Goal: Entertainment & Leisure: Browse casually

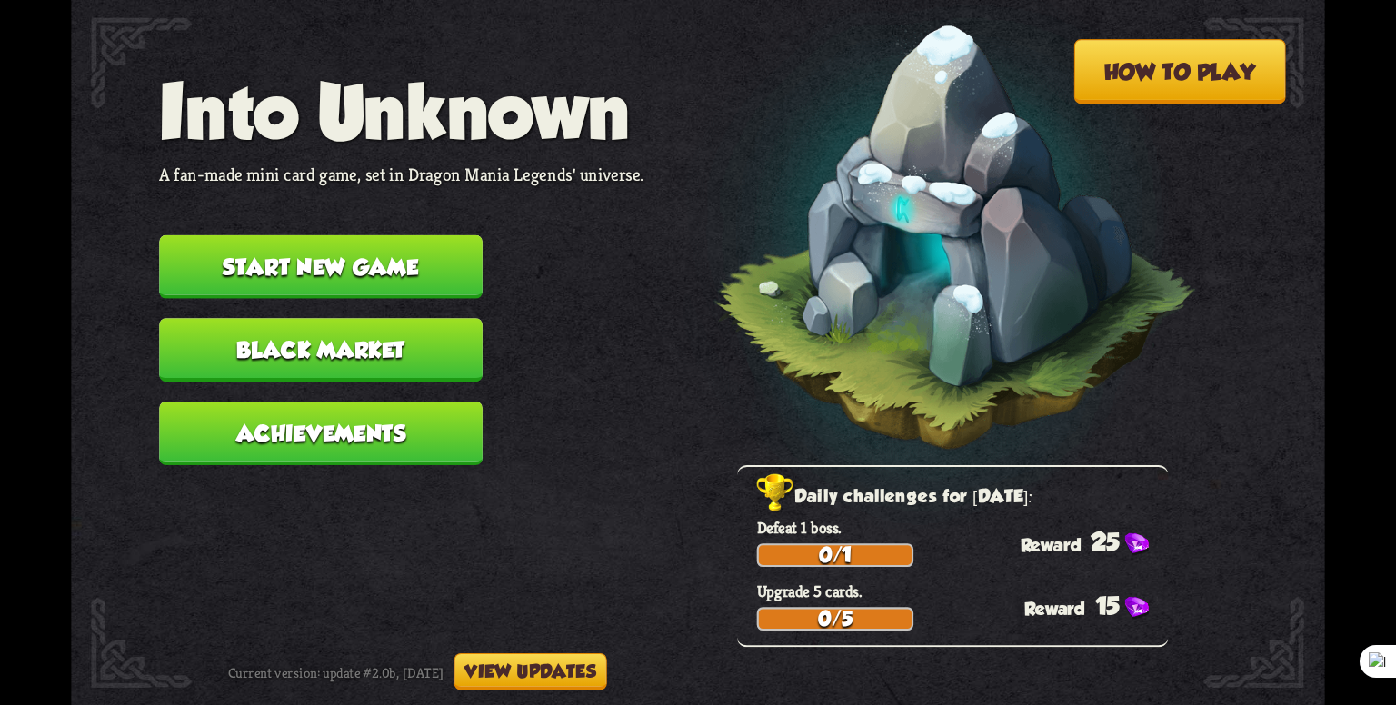
click at [379, 259] on button "Start new game" at bounding box center [320, 267] width 323 height 64
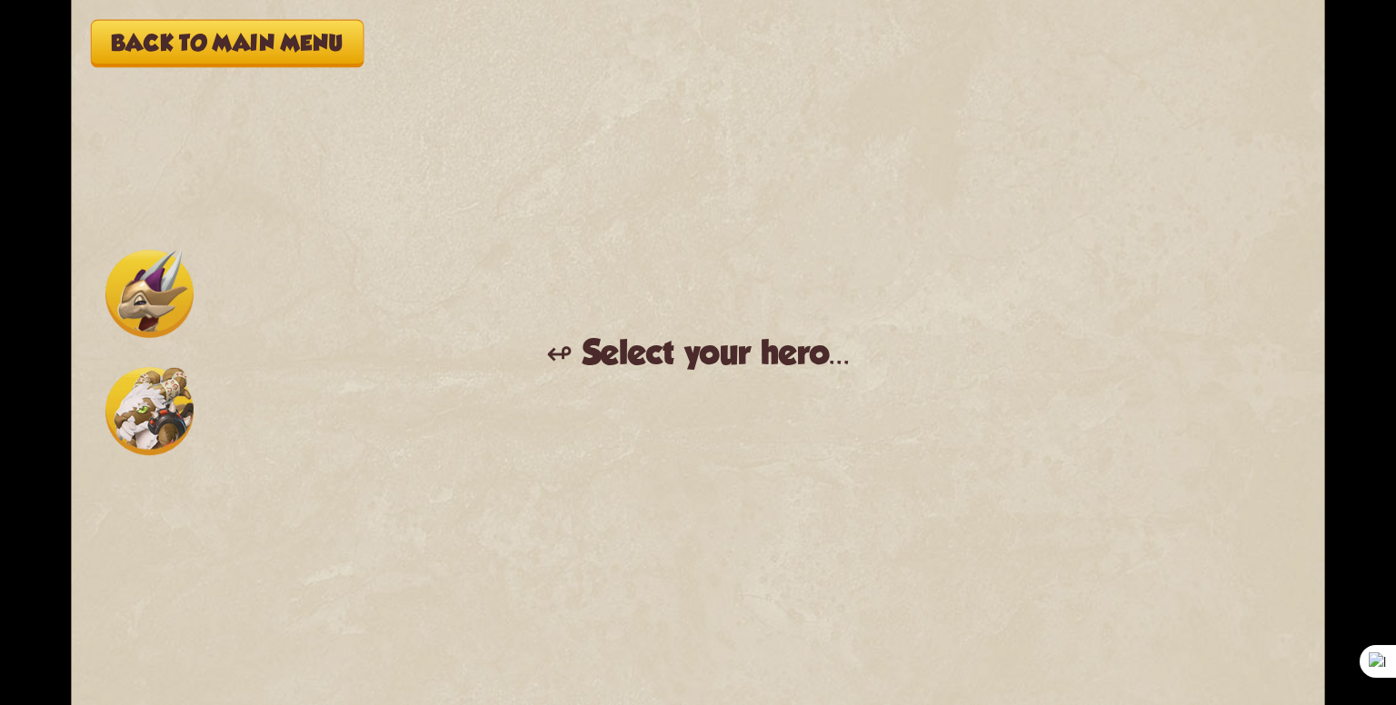
click at [147, 286] on img at bounding box center [149, 294] width 88 height 88
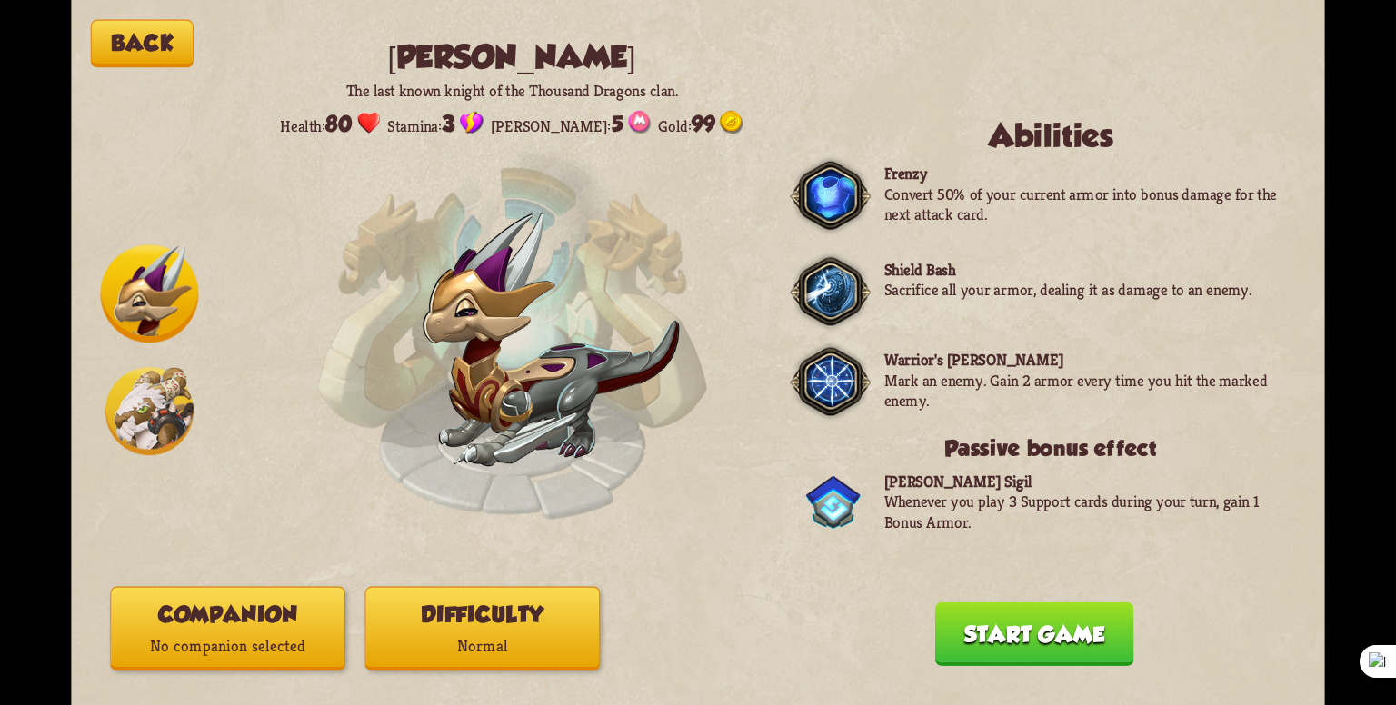
click at [139, 405] on img at bounding box center [149, 411] width 88 height 88
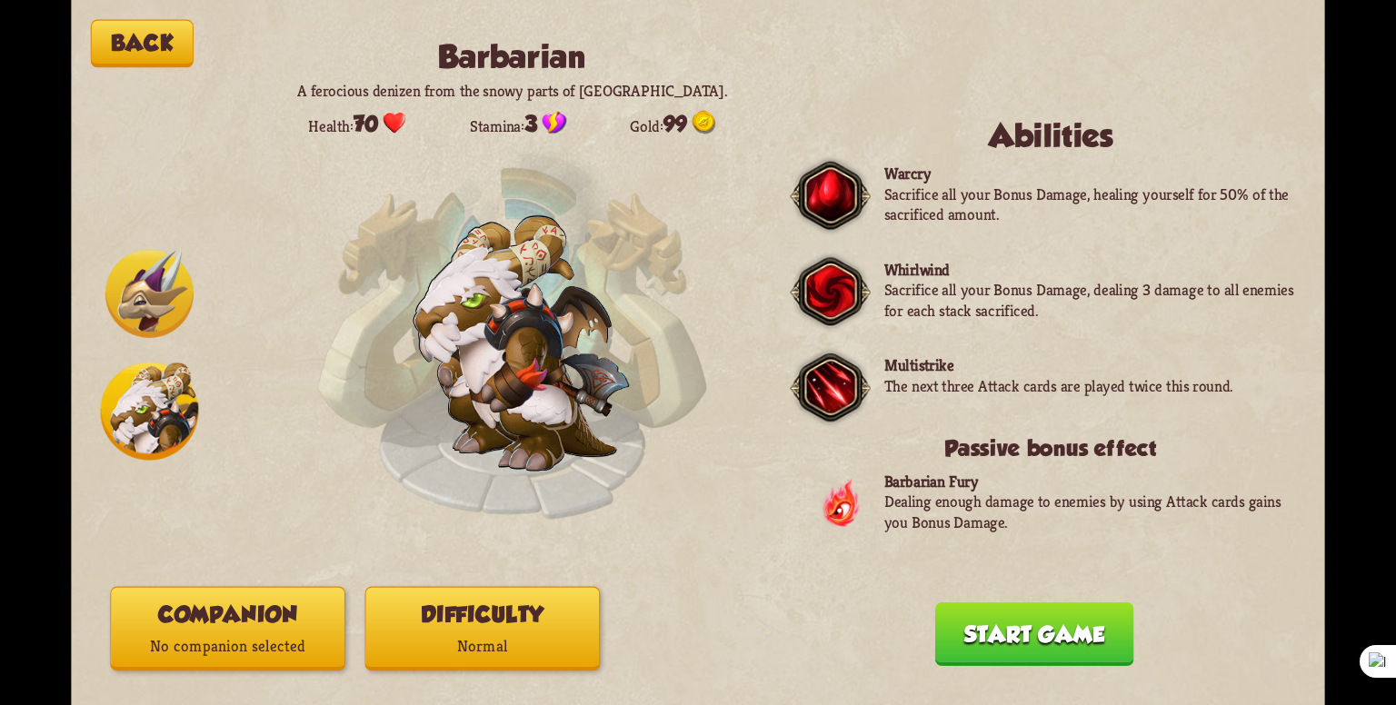
click at [145, 294] on img at bounding box center [149, 294] width 88 height 88
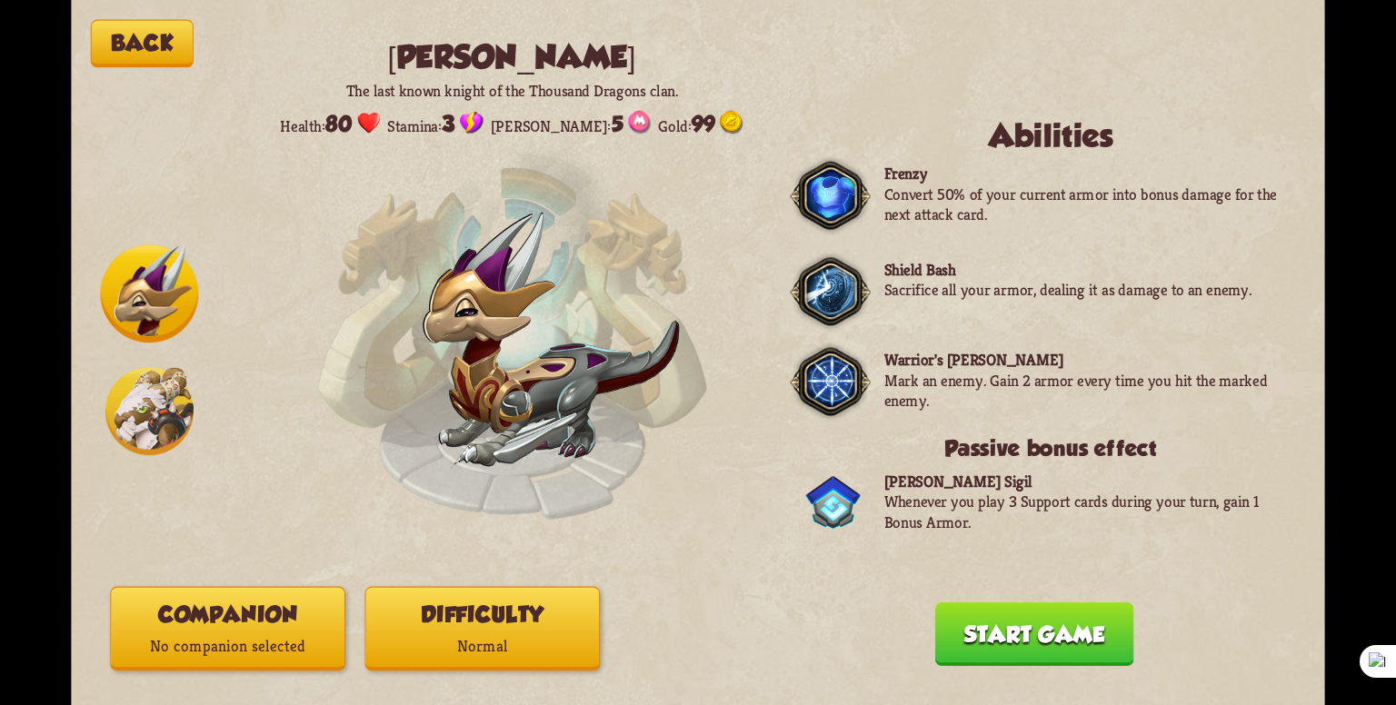
click at [139, 422] on img at bounding box center [149, 411] width 88 height 88
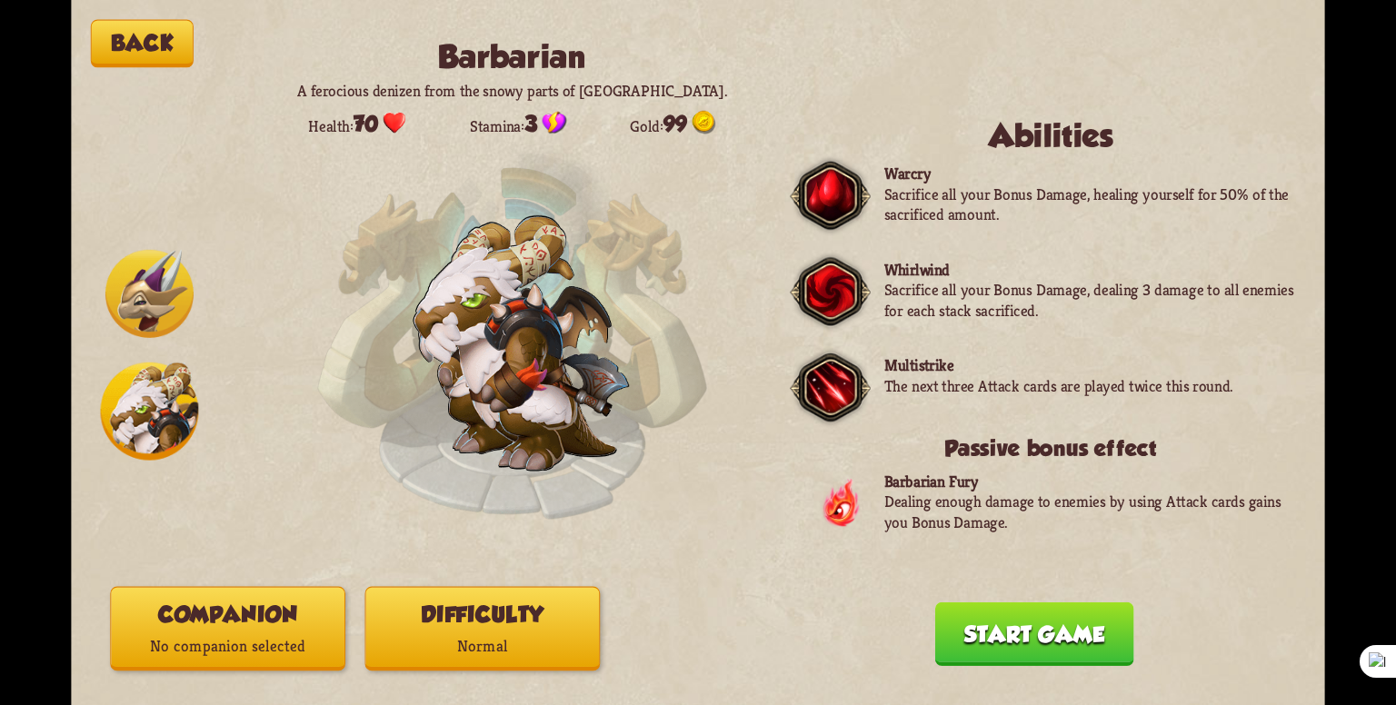
click at [137, 320] on img at bounding box center [149, 294] width 88 height 88
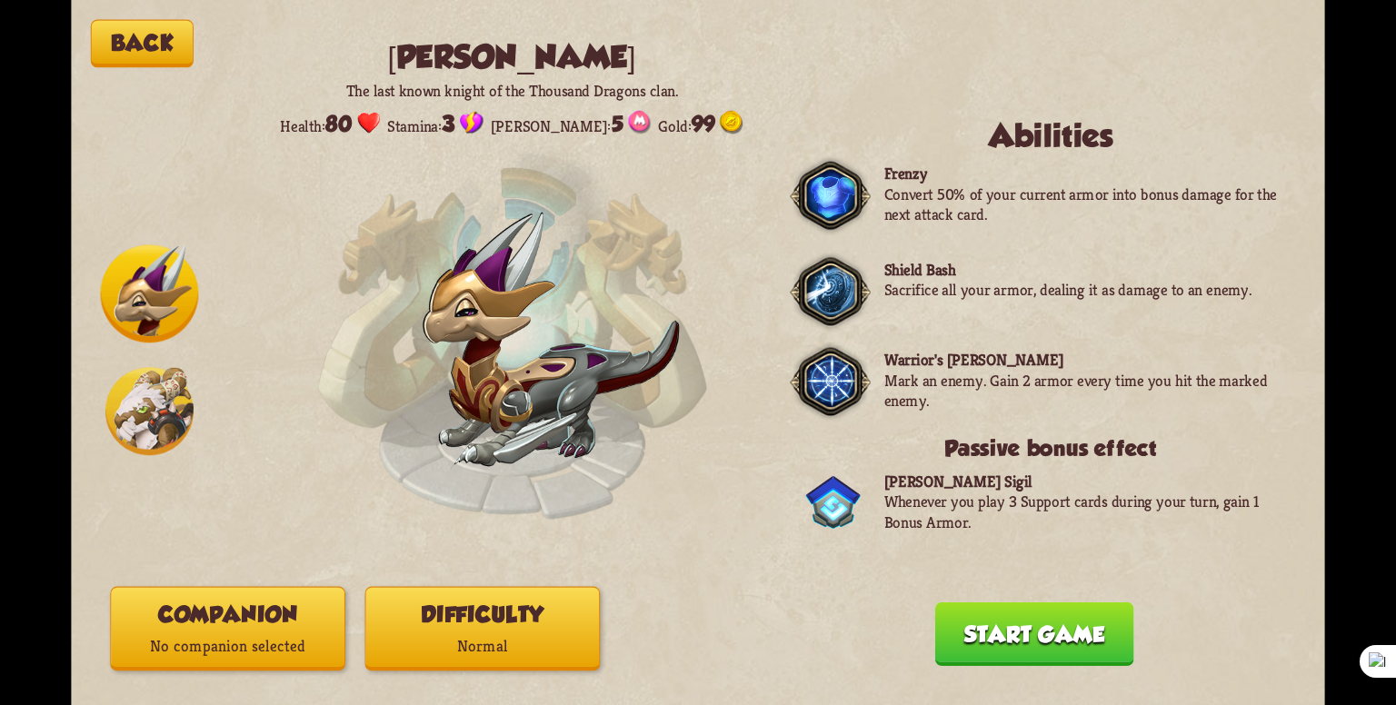
click at [136, 416] on img at bounding box center [149, 411] width 88 height 88
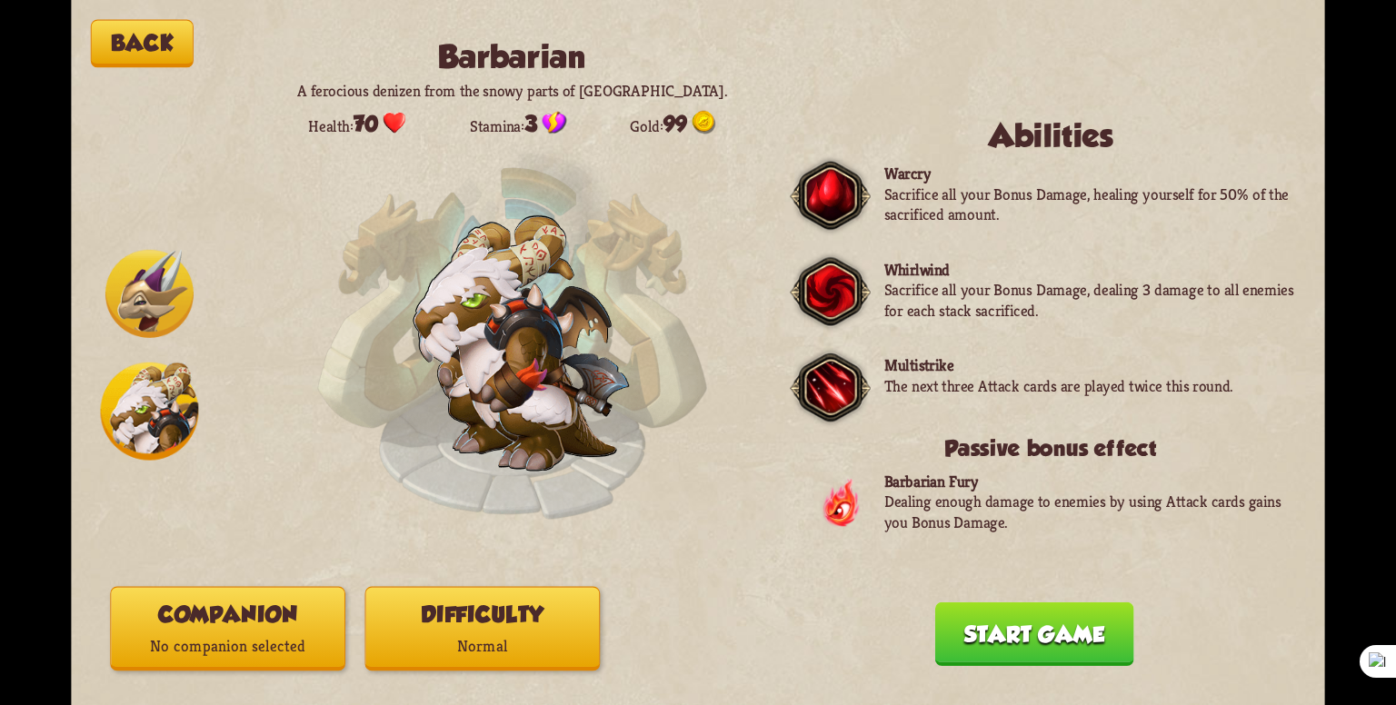
click at [120, 310] on img at bounding box center [149, 294] width 88 height 88
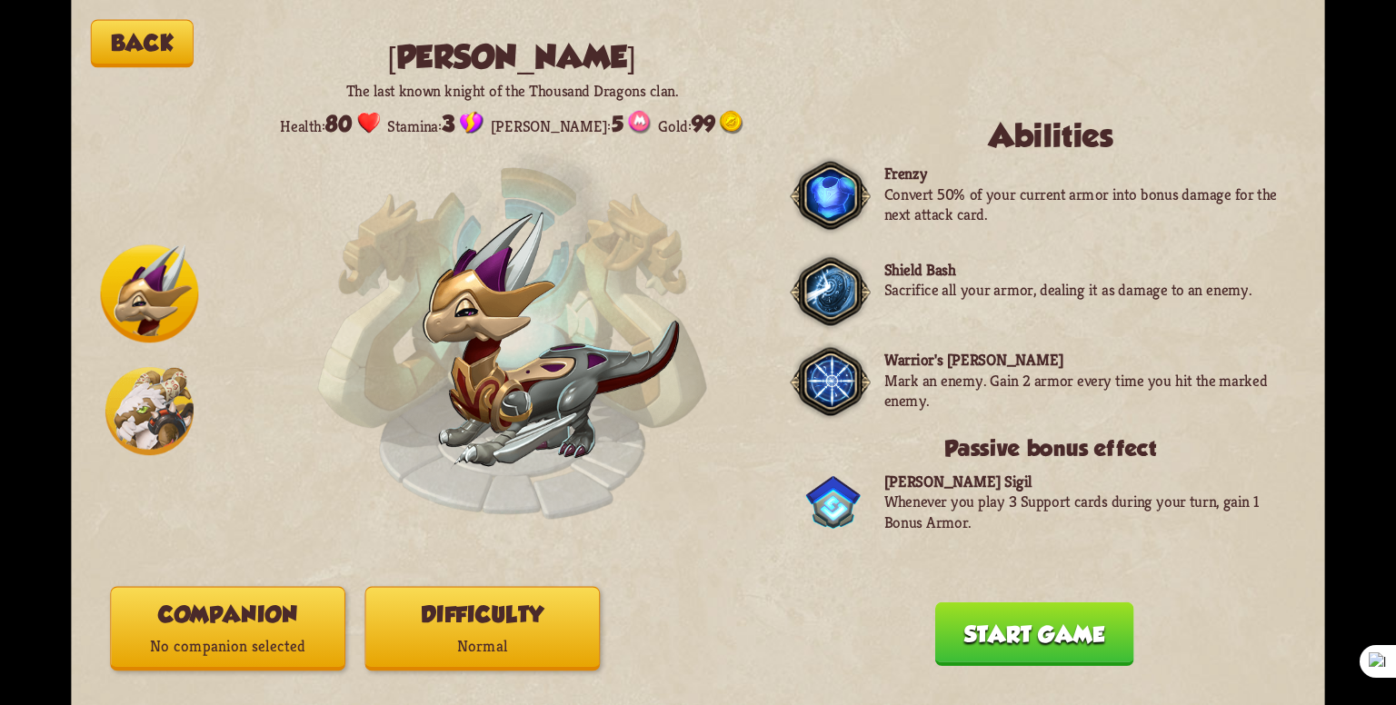
click at [1013, 645] on button "Start game" at bounding box center [1034, 634] width 199 height 64
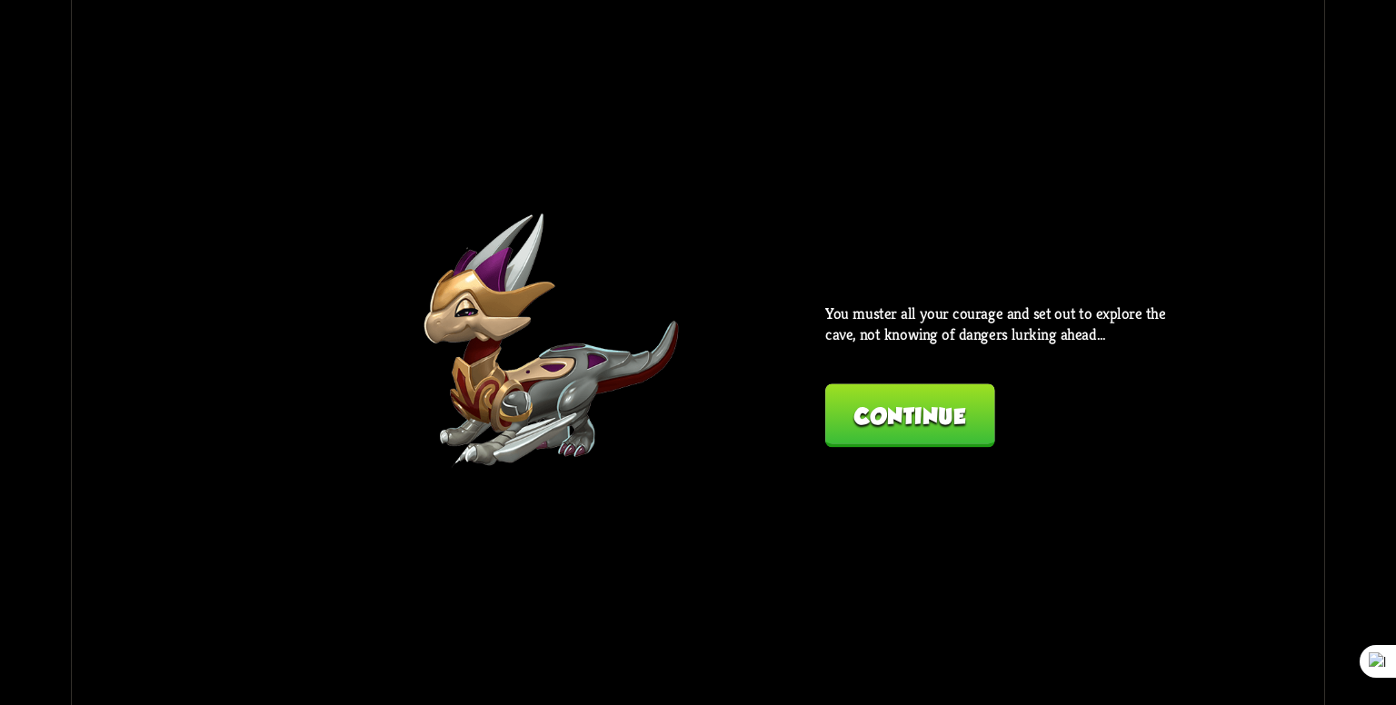
click at [916, 425] on button "Continue" at bounding box center [909, 415] width 169 height 64
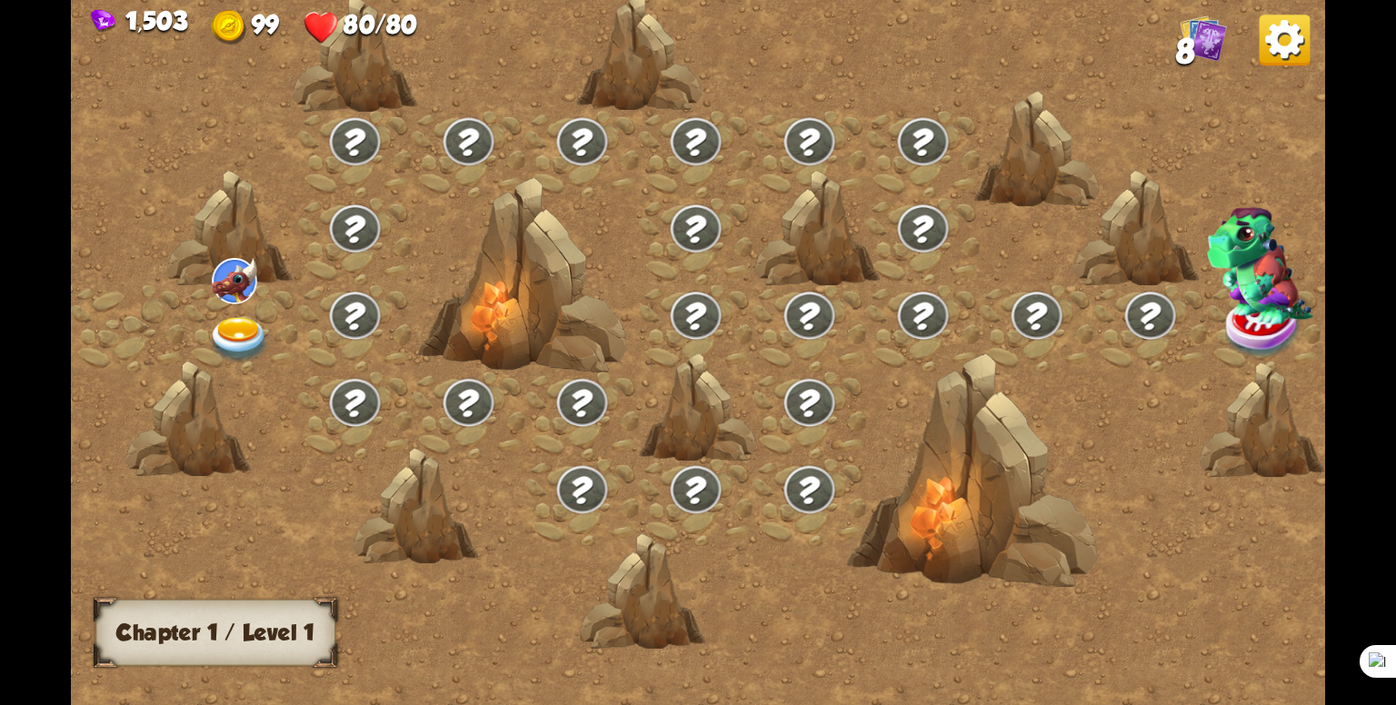
click at [231, 333] on img at bounding box center [239, 340] width 63 height 46
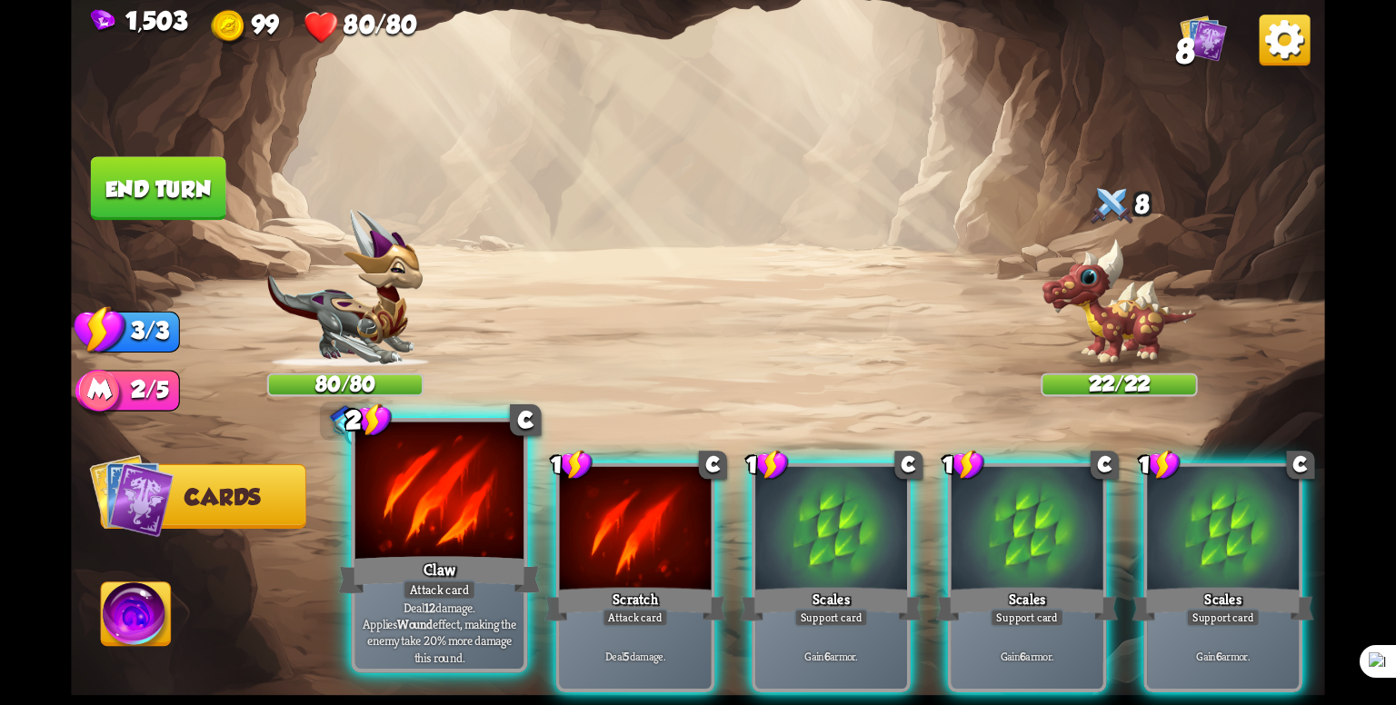
click at [462, 611] on p "Deal 12 damage. Applies Wound effect, making the enemy take 20% more damage thi…" at bounding box center [439, 632] width 160 height 66
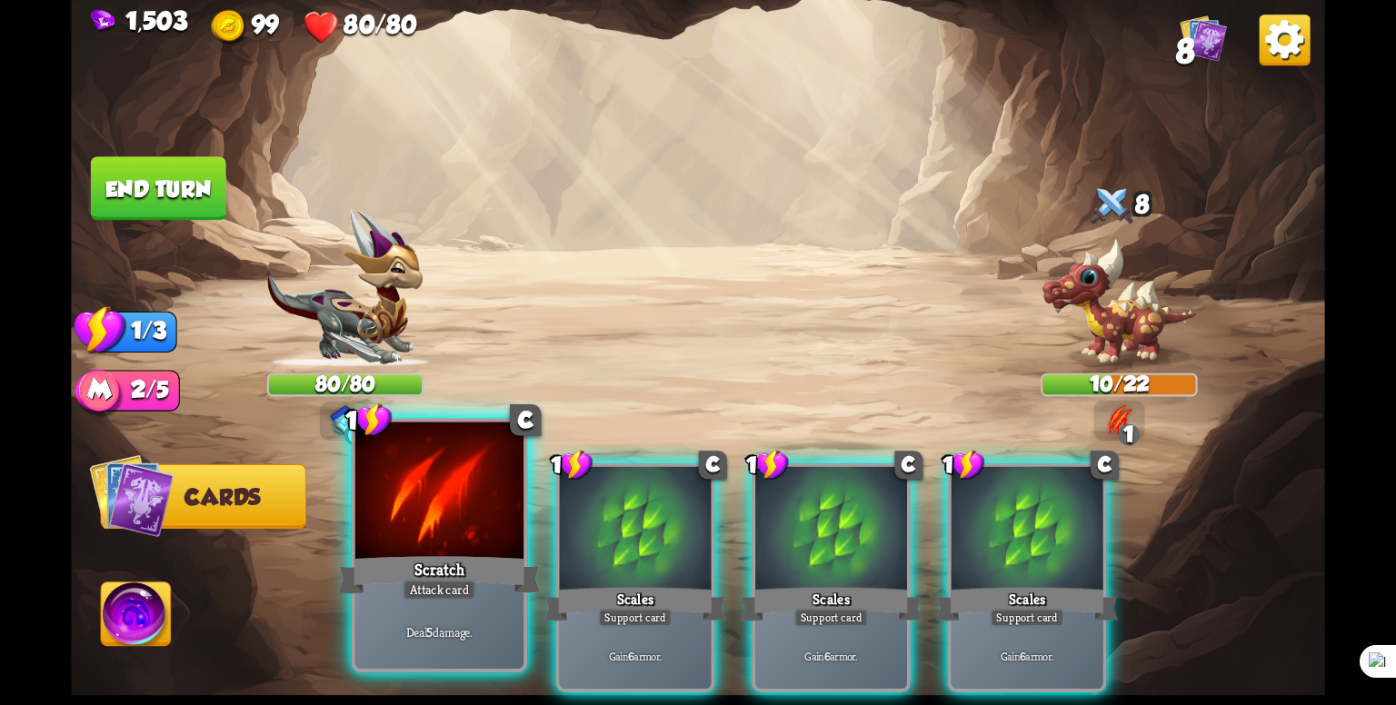
click at [462, 553] on div "Scratch" at bounding box center [439, 574] width 202 height 45
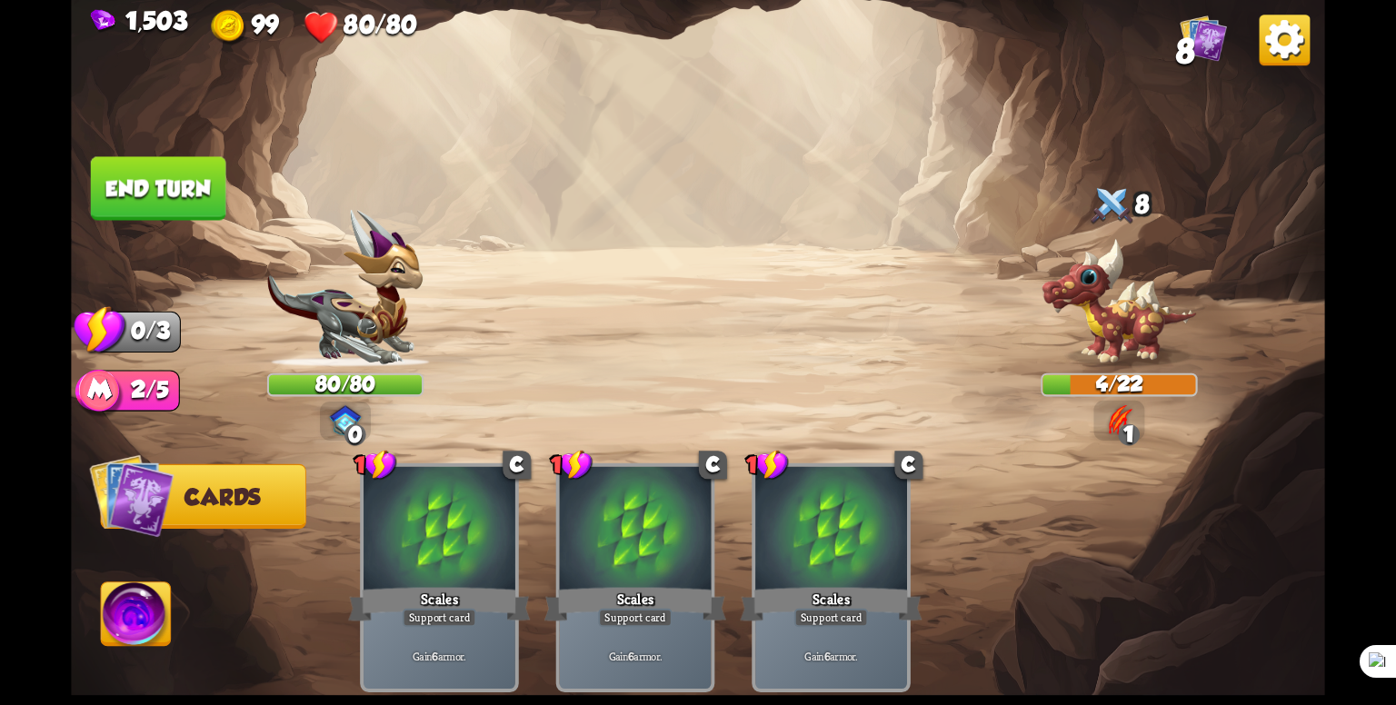
click at [462, 584] on div "Scales" at bounding box center [439, 604] width 182 height 41
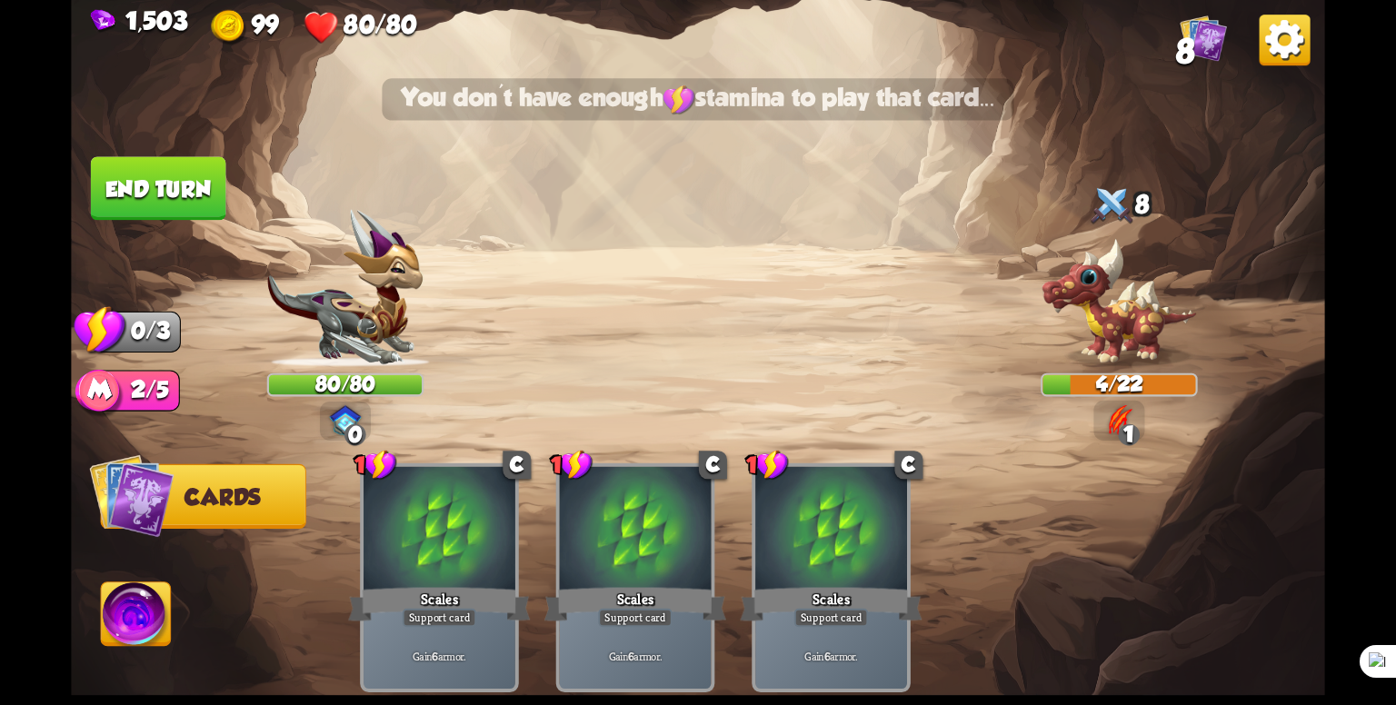
click at [193, 174] on button "End turn" at bounding box center [158, 188] width 135 height 64
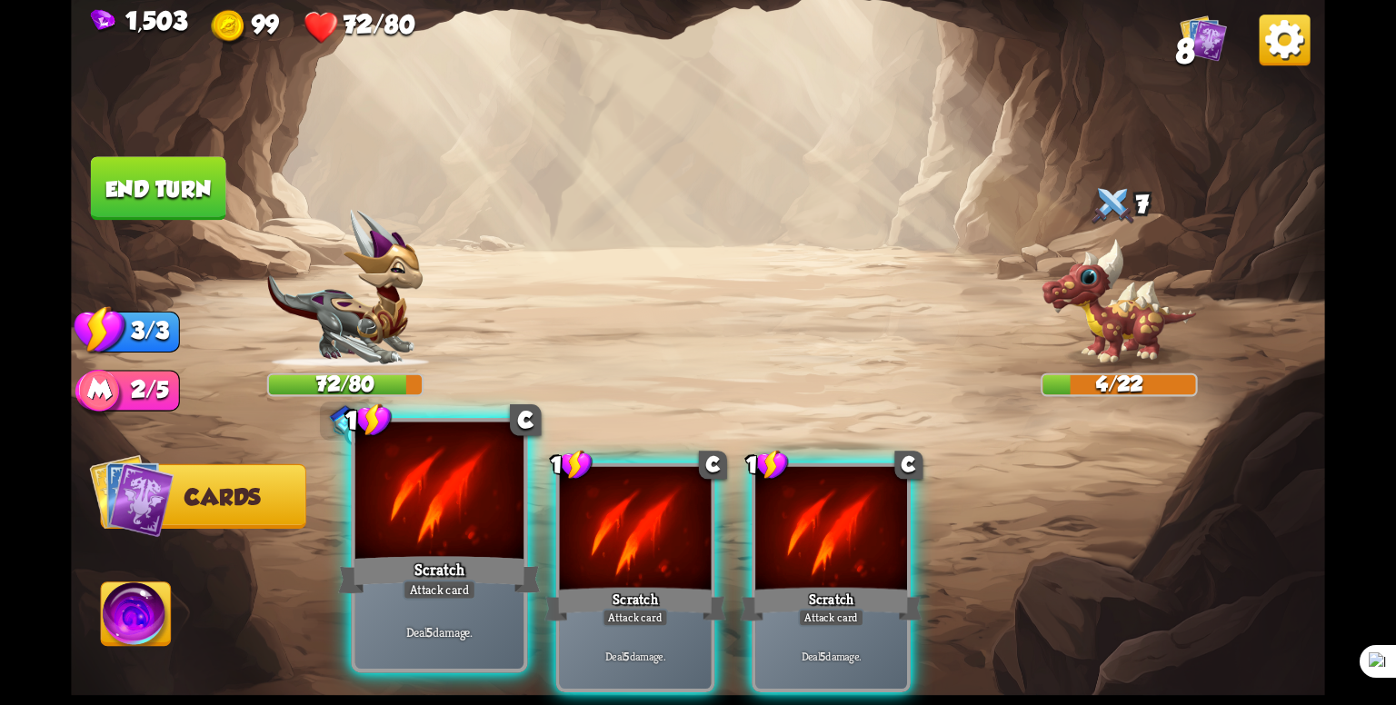
click at [456, 519] on div at bounding box center [439, 493] width 168 height 142
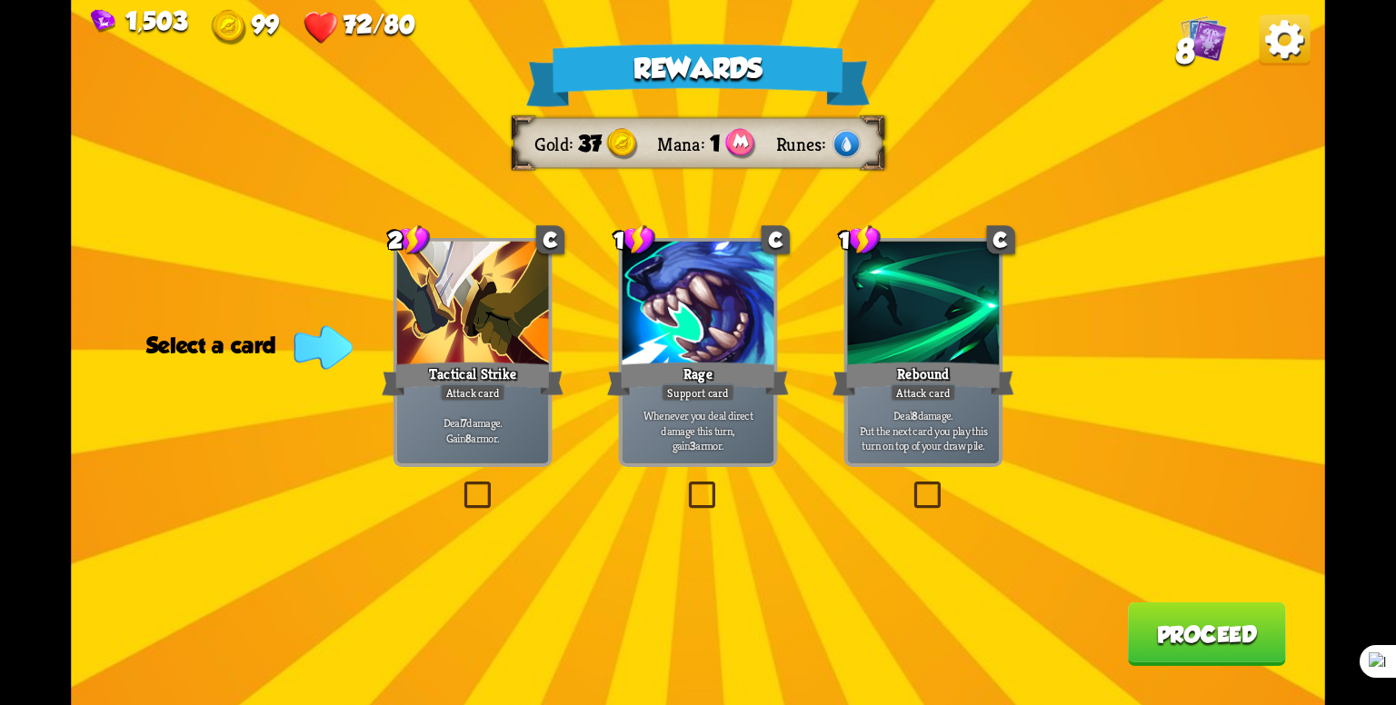
click at [460, 485] on label at bounding box center [460, 485] width 0 height 0
click at [0, 0] on input "checkbox" at bounding box center [0, 0] width 0 height 0
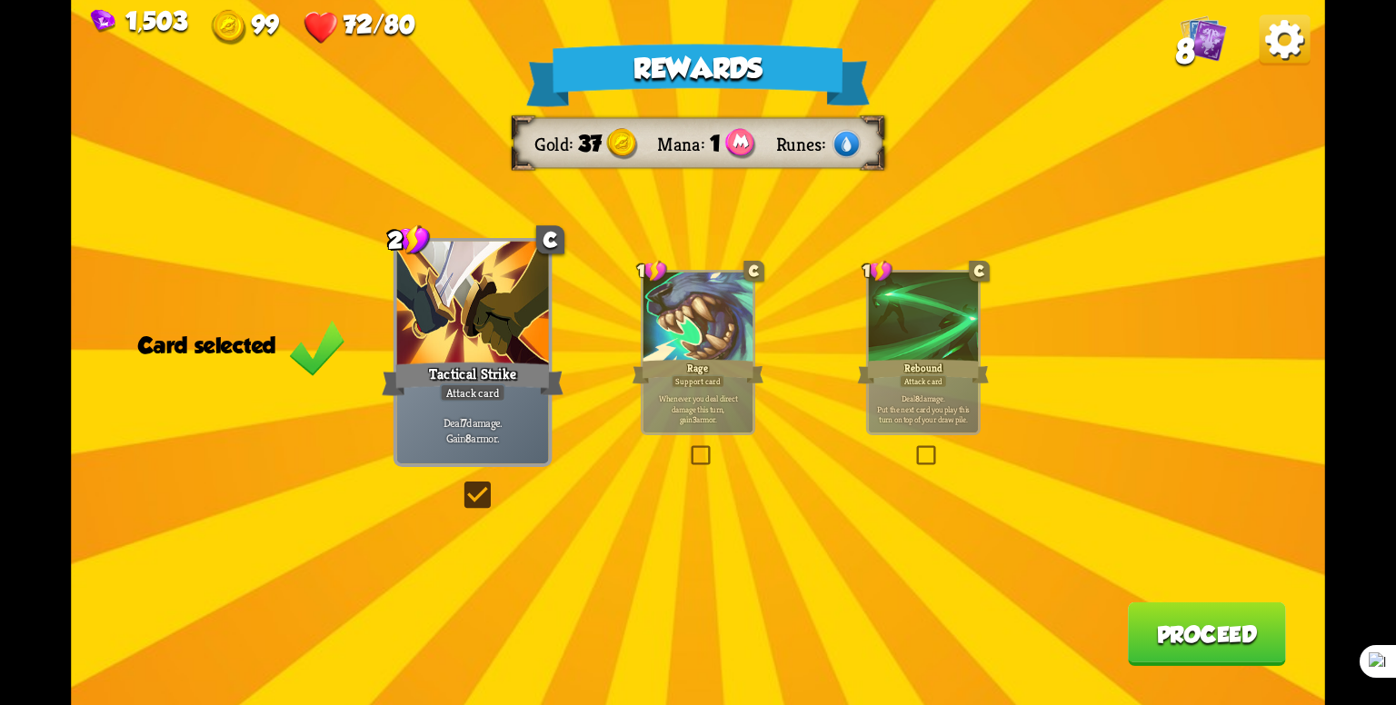
click at [1196, 648] on button "Proceed" at bounding box center [1207, 634] width 158 height 64
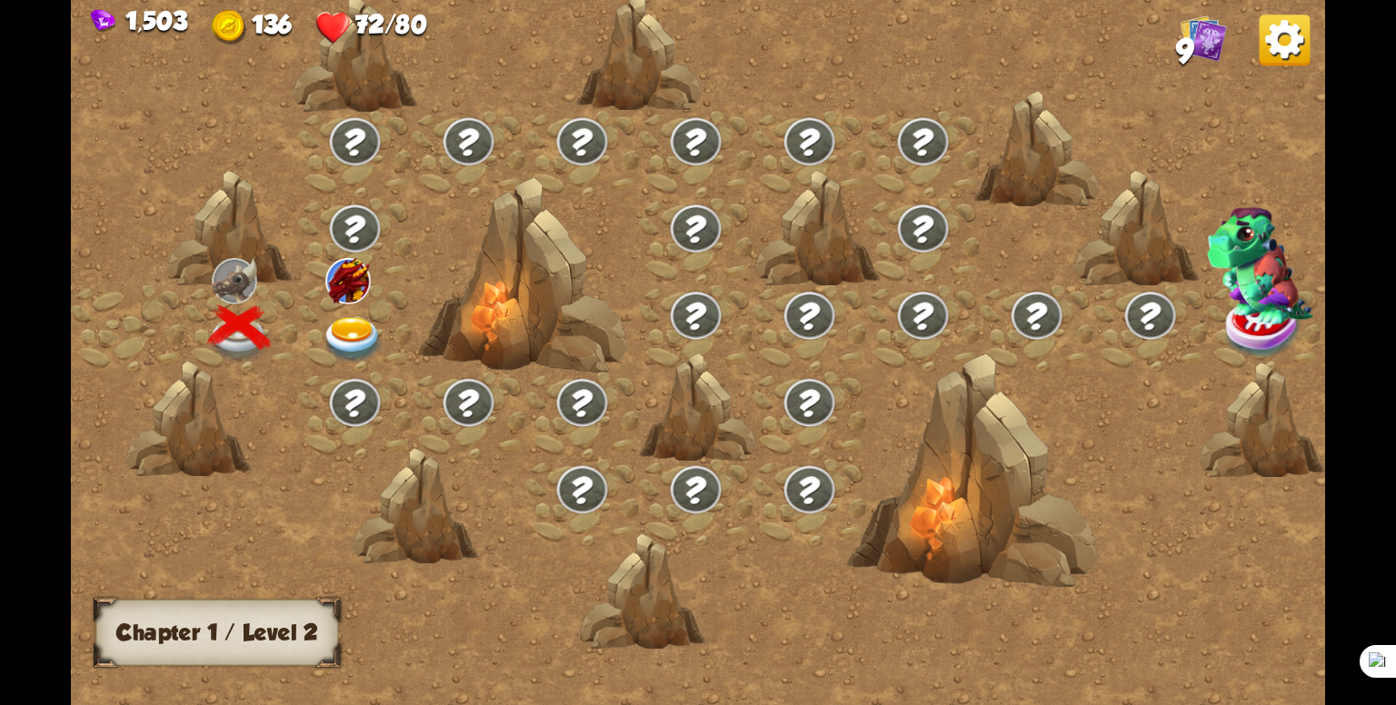
click at [348, 326] on img at bounding box center [353, 340] width 63 height 46
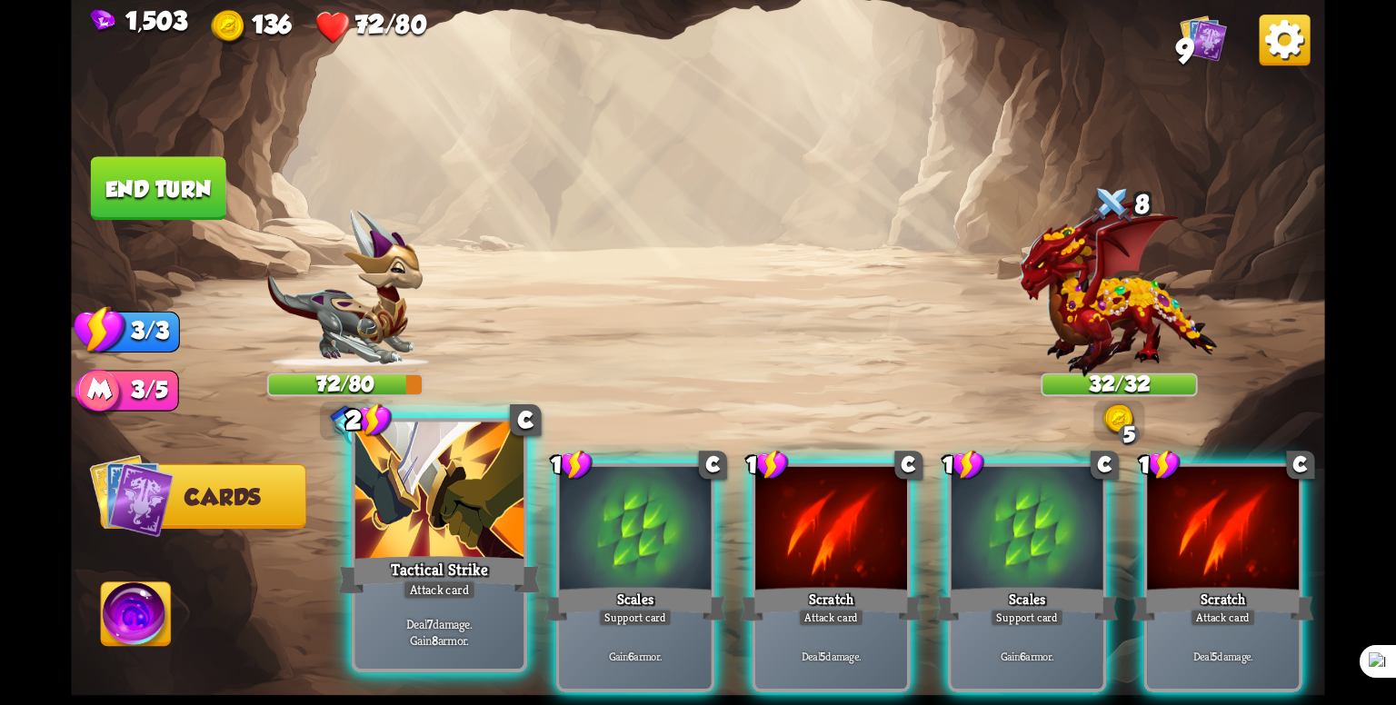
click at [421, 587] on div "Attack card" at bounding box center [440, 590] width 74 height 21
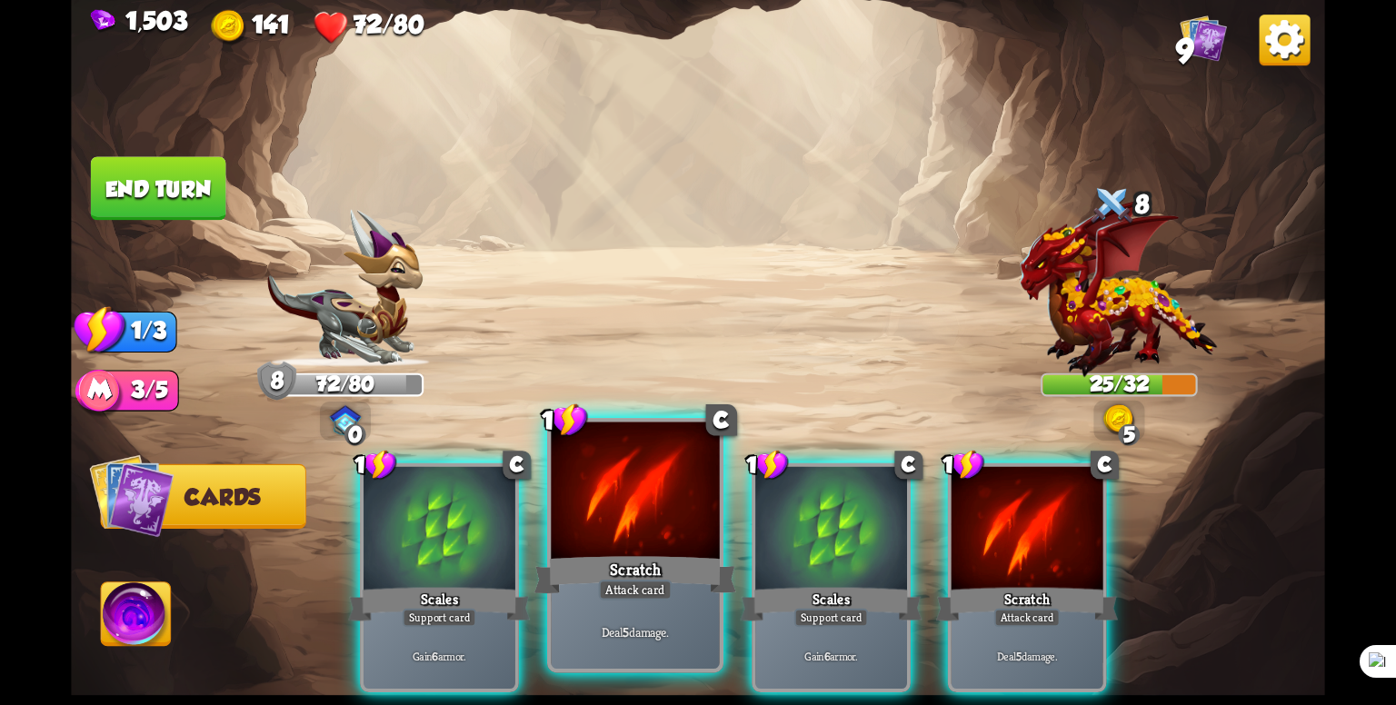
click at [600, 572] on div "Scratch" at bounding box center [635, 574] width 202 height 45
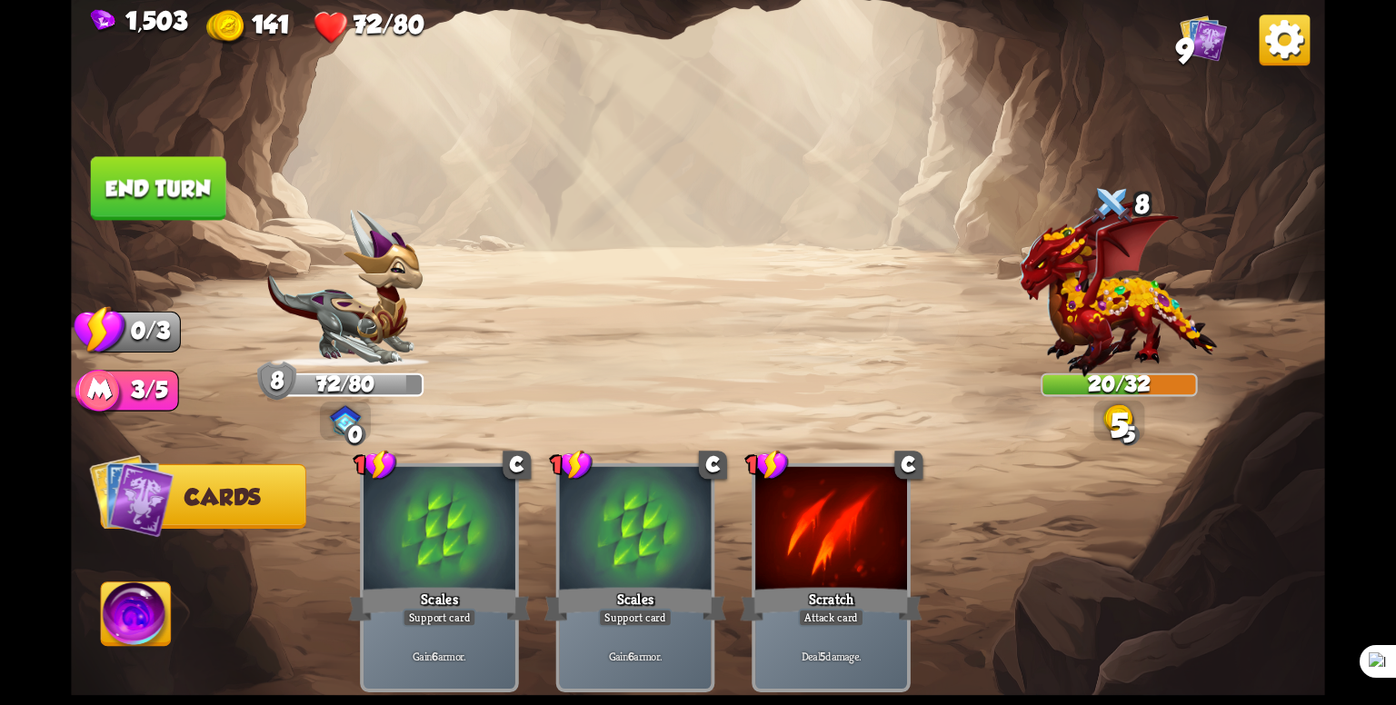
click at [178, 194] on button "End turn" at bounding box center [158, 188] width 135 height 64
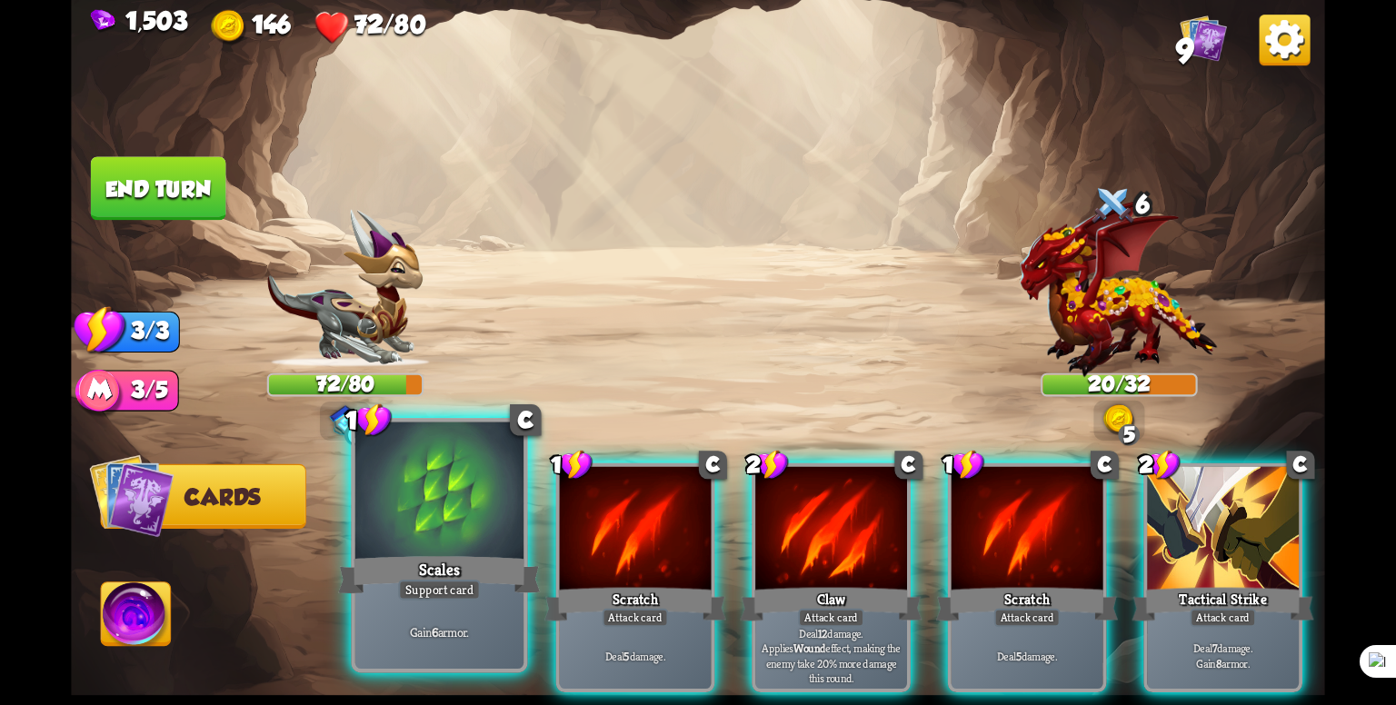
click at [481, 543] on div at bounding box center [439, 493] width 168 height 142
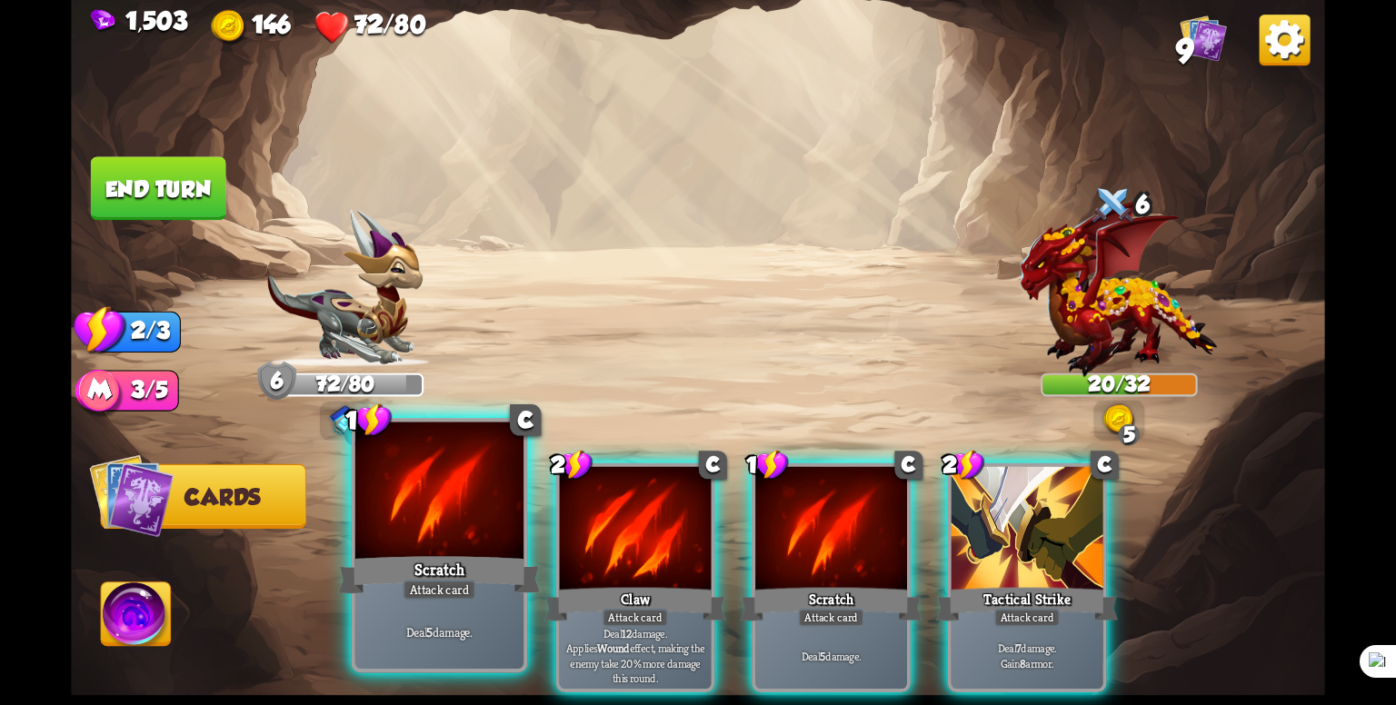
click at [465, 566] on div "Scratch" at bounding box center [439, 574] width 202 height 45
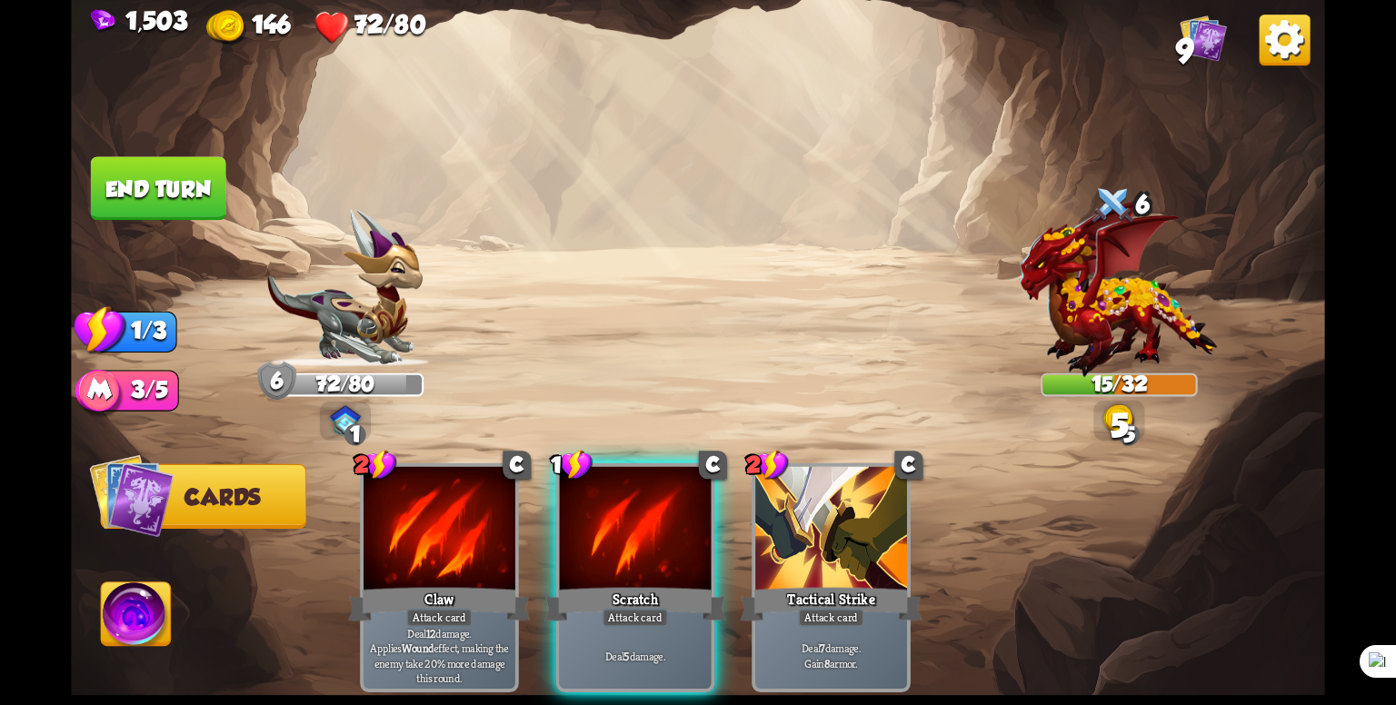
click at [465, 584] on div "Claw" at bounding box center [439, 604] width 182 height 41
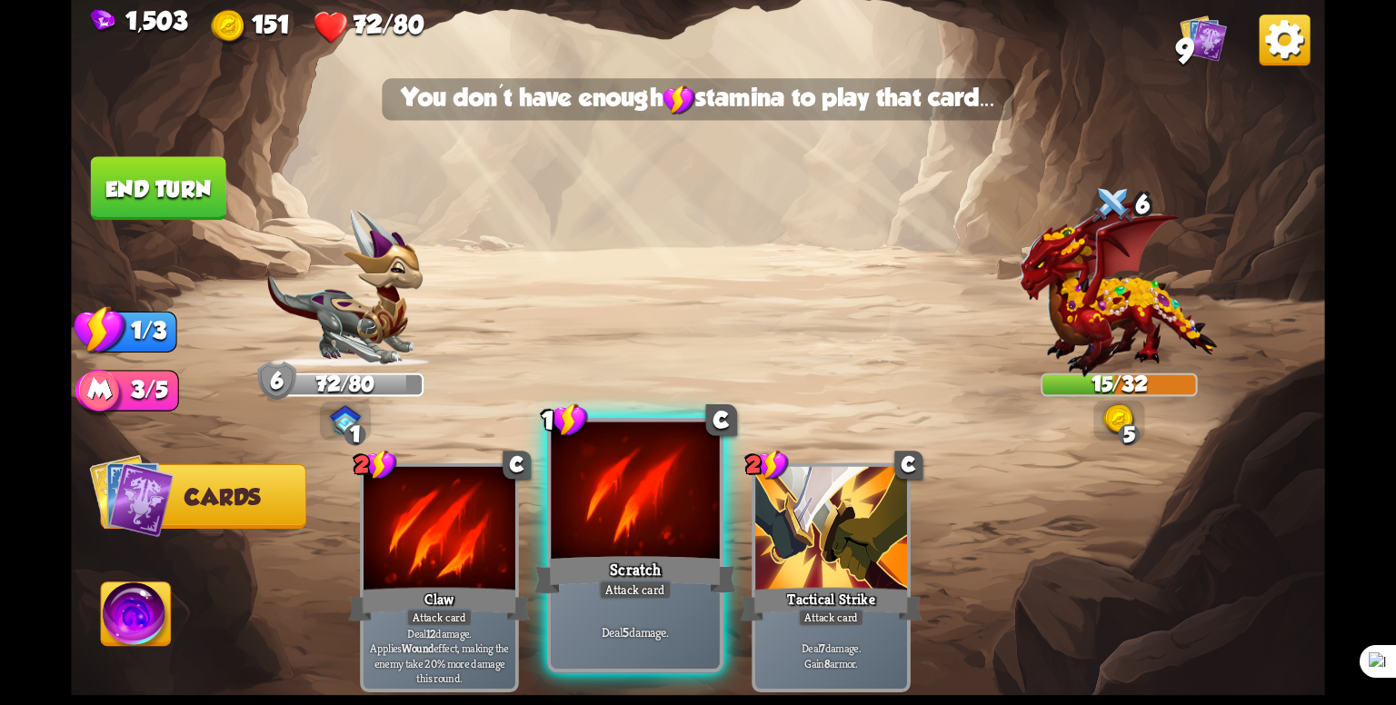
click at [635, 611] on div "Deal 5 damage." at bounding box center [635, 632] width 168 height 74
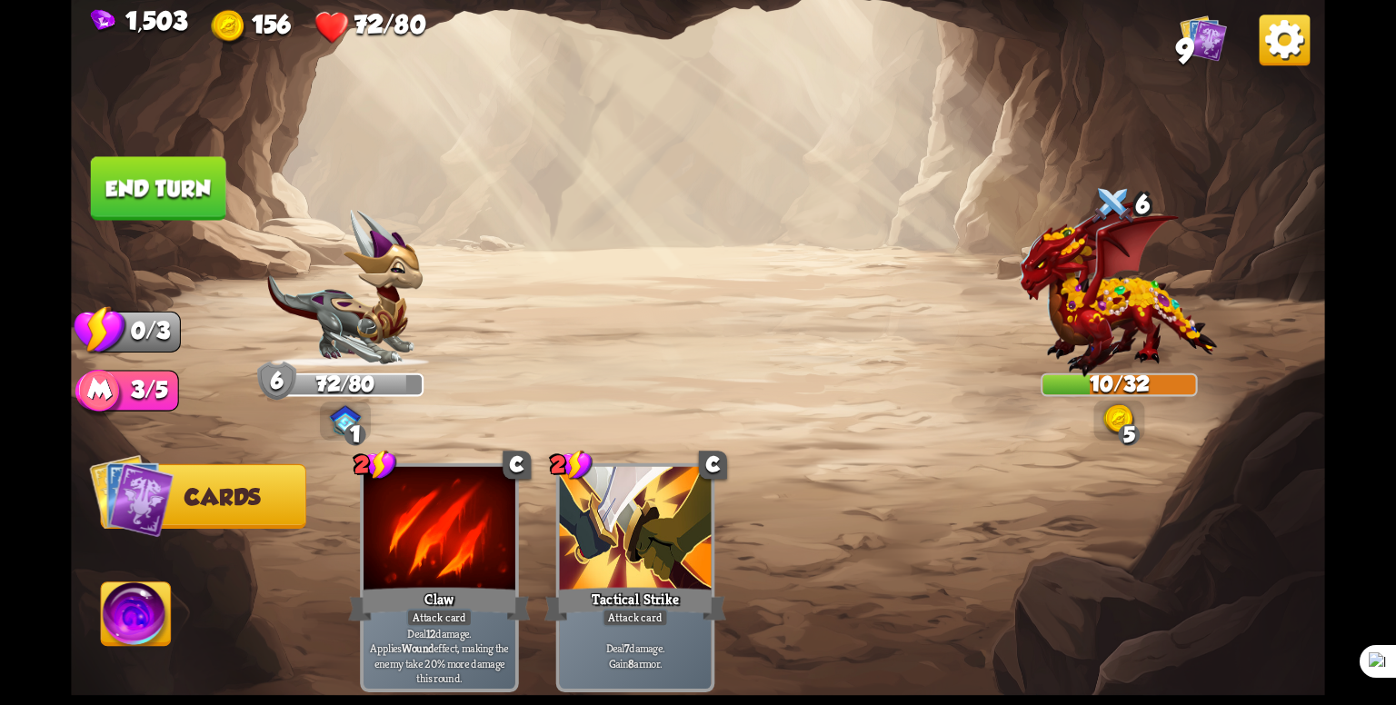
click at [167, 203] on button "End turn" at bounding box center [158, 188] width 135 height 64
